Goal: Task Accomplishment & Management: Manage account settings

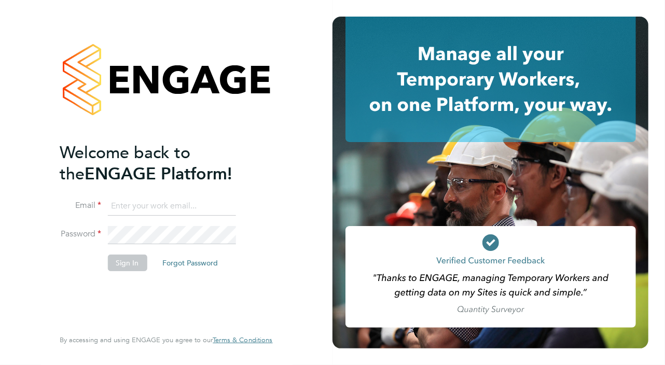
type input "[PERSON_NAME][EMAIL_ADDRESS][PERSON_NAME][DOMAIN_NAME]"
click at [113, 264] on button "Sign In" at bounding box center [126, 263] width 39 height 17
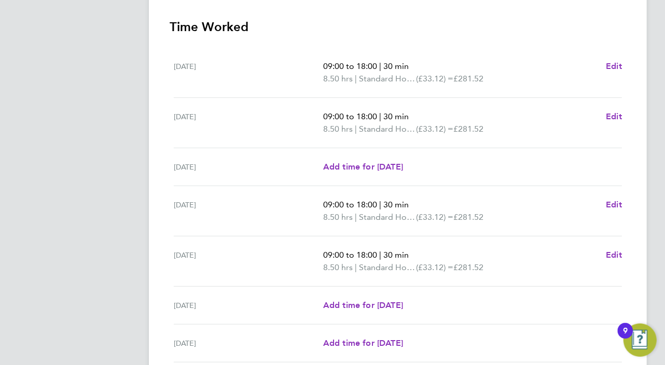
scroll to position [378, 0]
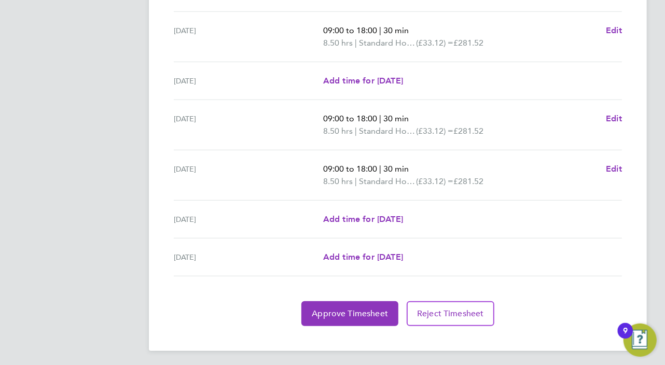
click at [228, 239] on div "[DATE] Add time for [DATE] Add time for [DATE]" at bounding box center [398, 258] width 448 height 38
click at [327, 309] on span "Approve Timesheet" at bounding box center [350, 314] width 76 height 10
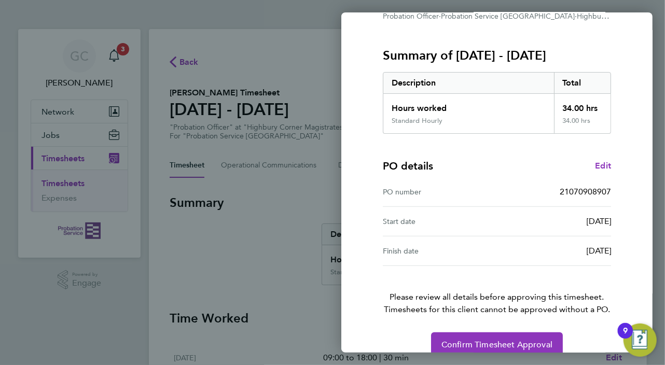
scroll to position [130, 0]
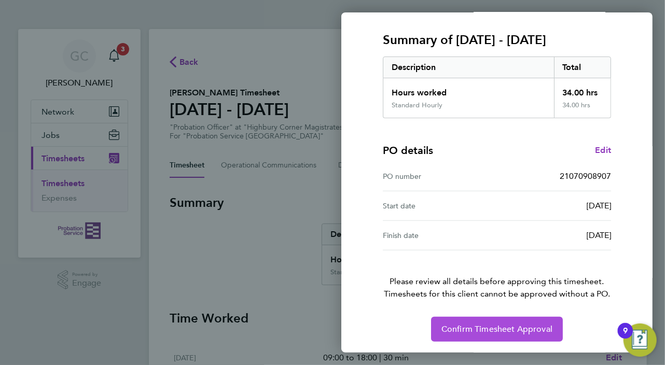
click at [503, 322] on button "Confirm Timesheet Approval" at bounding box center [497, 329] width 132 height 25
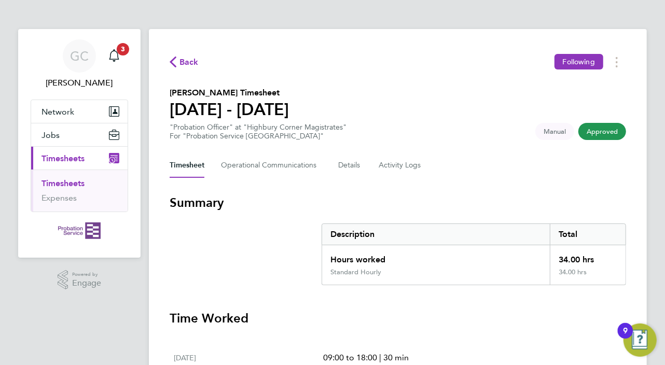
click at [57, 159] on span "Timesheets" at bounding box center [62, 159] width 43 height 10
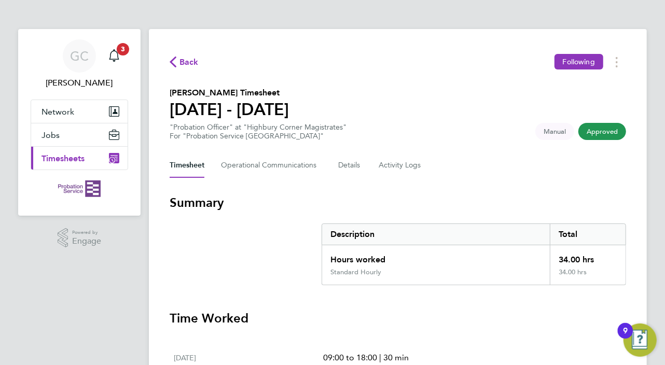
click at [57, 159] on span "Timesheets" at bounding box center [62, 159] width 43 height 10
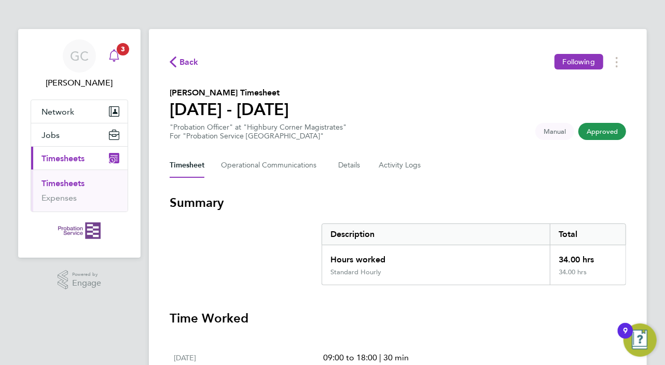
click at [115, 55] on icon "Main navigation" at bounding box center [114, 55] width 12 height 12
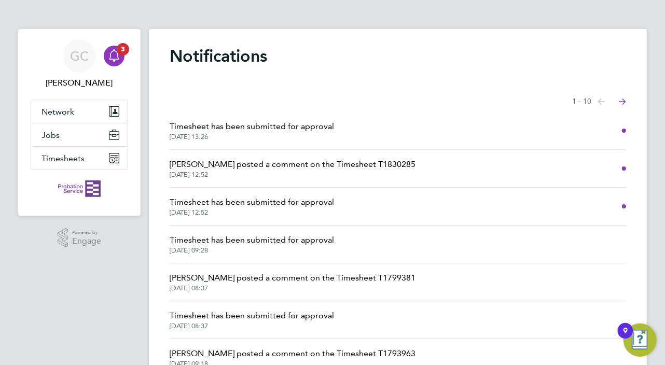
click at [260, 207] on span "Timesheet has been submitted for approval" at bounding box center [252, 202] width 164 height 12
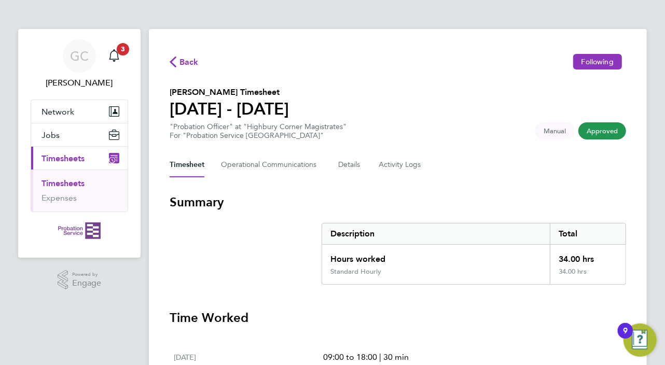
click at [71, 185] on link "Timesheets" at bounding box center [62, 183] width 43 height 10
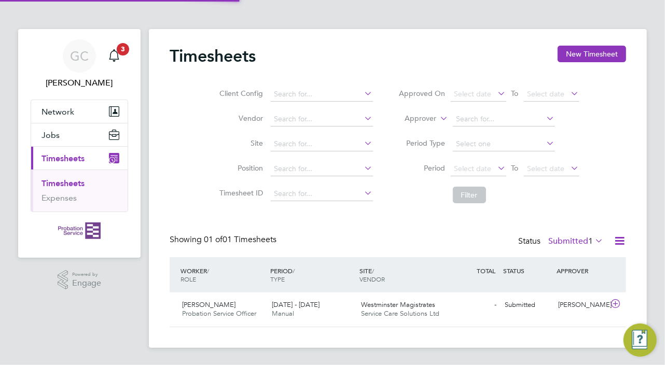
scroll to position [26, 90]
click at [297, 303] on span "22 - 28 Sep 2025" at bounding box center [296, 304] width 48 height 9
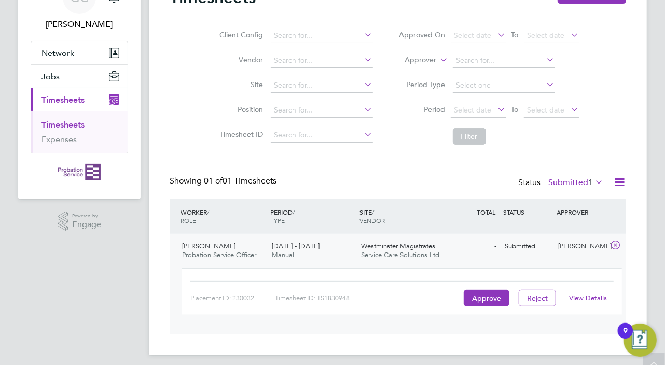
scroll to position [64, 0]
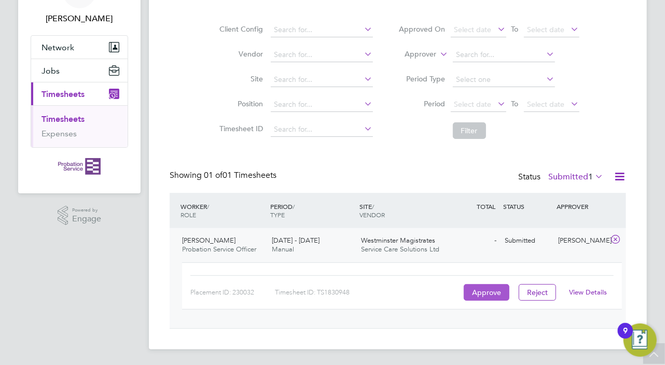
click at [482, 289] on button "Approve" at bounding box center [487, 292] width 46 height 17
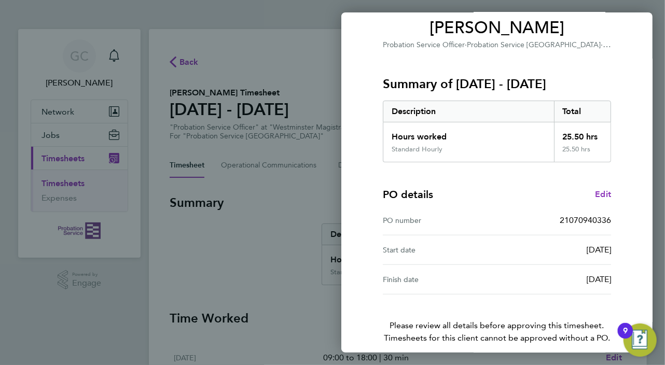
scroll to position [130, 0]
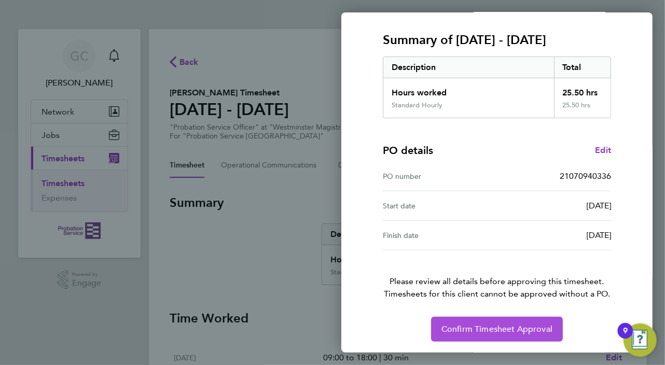
click at [510, 321] on button "Confirm Timesheet Approval" at bounding box center [497, 329] width 132 height 25
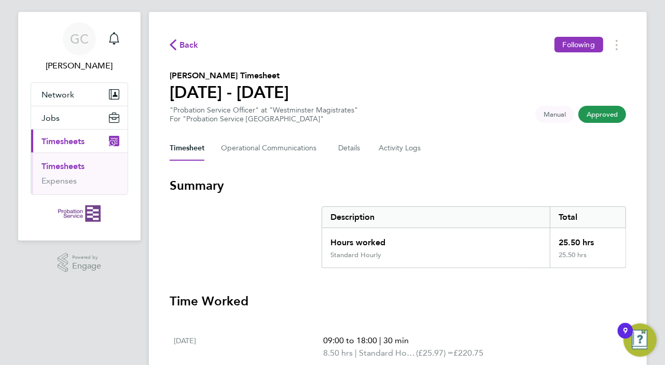
scroll to position [3, 0]
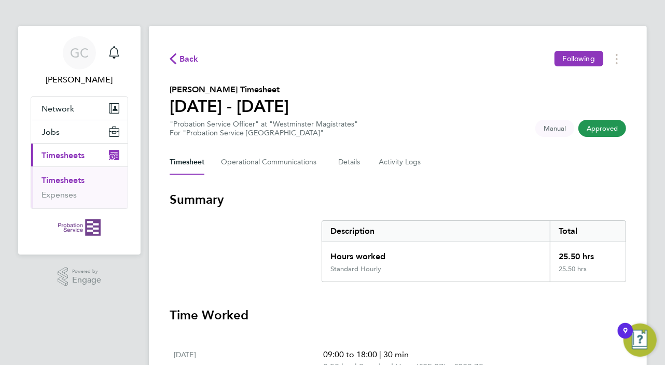
click at [173, 61] on icon "button" at bounding box center [173, 58] width 7 height 11
